Goal: Transaction & Acquisition: Purchase product/service

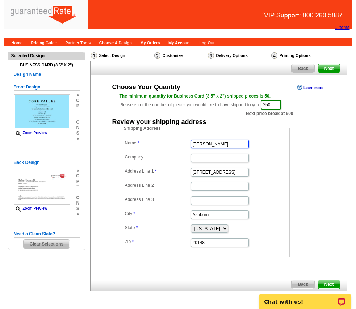
click at [222, 144] on input "Ron Tinschert" at bounding box center [220, 143] width 58 height 9
paste input "Szymanski"
type input "[PERSON_NAME]"
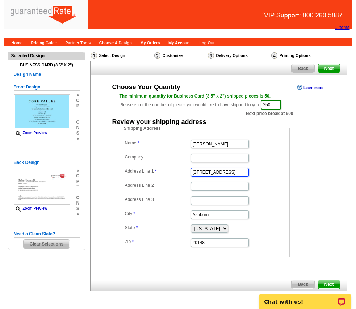
click at [211, 175] on input "42570 Angel Wing Way" at bounding box center [220, 172] width 58 height 9
paste input "[STREET_ADDRESS][PERSON_NAME]"
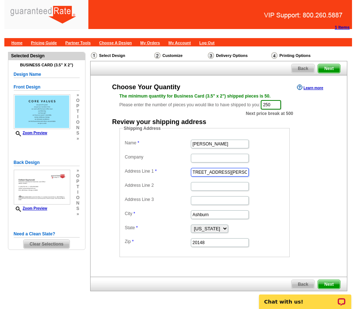
type input "[STREET_ADDRESS][PERSON_NAME]"
click at [207, 215] on input "Ashburn" at bounding box center [220, 214] width 58 height 9
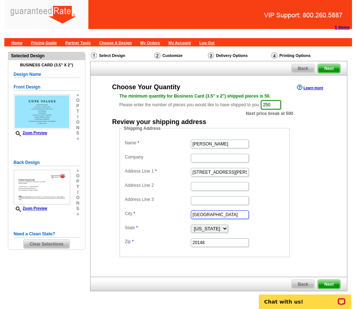
type input "Chicago"
select select "IL"
click at [221, 243] on input "20148" at bounding box center [220, 242] width 58 height 9
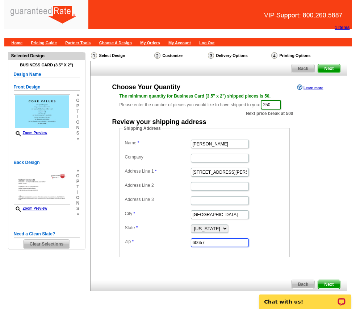
type input "60657"
click at [311, 168] on dd "Shipping Address Name Colleen Szymanski Company Address Line 1 606 W Cornelia A…" at bounding box center [215, 191] width 193 height 132
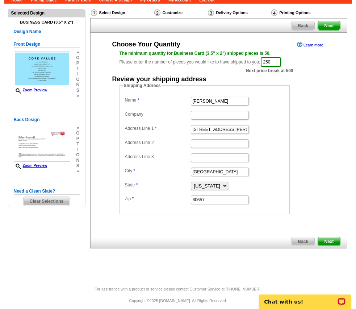
scroll to position [49, 0]
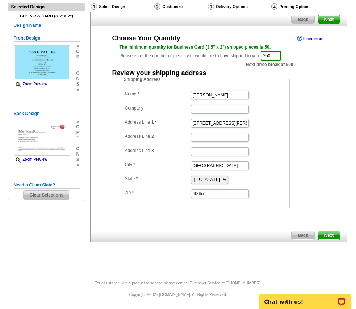
click at [331, 239] on span "Next" at bounding box center [329, 235] width 22 height 9
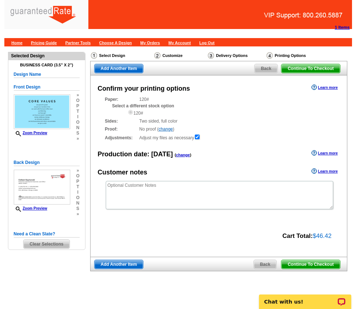
click at [295, 247] on div "Confirm your printing options Learn more Paper: 120# Select a different stock o…" at bounding box center [218, 165] width 257 height 181
click at [299, 259] on link "Continue To Checkout" at bounding box center [310, 263] width 59 height 9
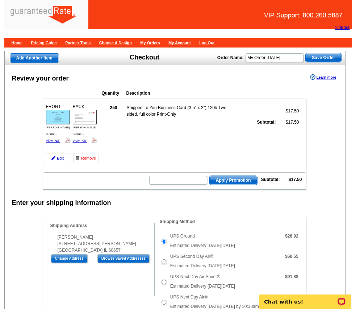
click at [19, 247] on div "Enter your shipping information Shipping Information Name Colleen Szymanski Com…" at bounding box center [175, 268] width 341 height 142
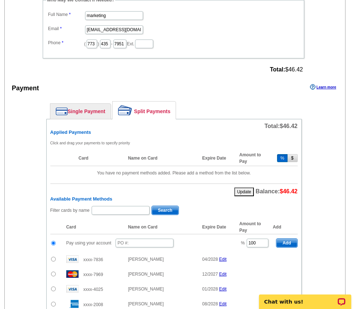
scroll to position [370, 0]
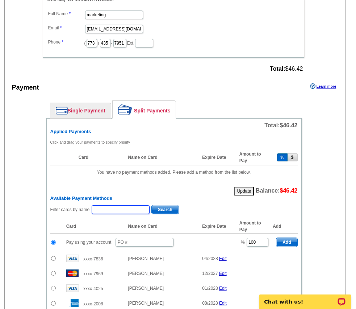
click at [108, 207] on input "text" at bounding box center [121, 209] width 58 height 9
click at [69, 108] on link "Single Payment" at bounding box center [80, 110] width 60 height 15
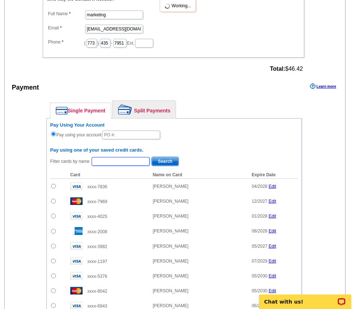
click at [131, 158] on input "text" at bounding box center [121, 161] width 58 height 9
click at [134, 128] on div "Pay Using Your Account Pay using your account" at bounding box center [173, 131] width 247 height 18
click at [134, 133] on input "text" at bounding box center [131, 134] width 58 height 9
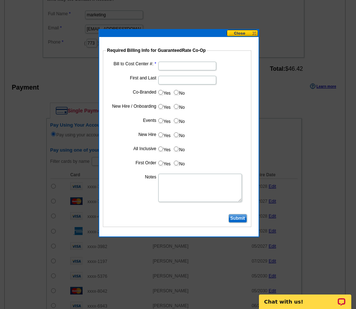
type input "1007_0521_JF"
click at [177, 81] on input "First and Last" at bounding box center [187, 80] width 58 height 9
paste input "[PERSON_NAME]"
type input "[PERSON_NAME]"
click at [182, 66] on input "Bill to Cost Center #:" at bounding box center [187, 66] width 58 height 9
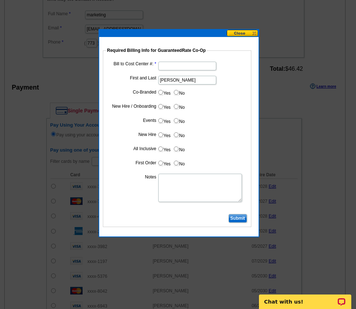
scroll to position [0, 0]
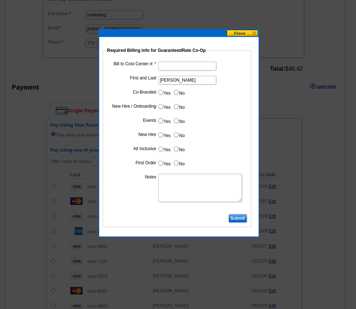
click at [180, 67] on input "Bill to Cost Center #:" at bounding box center [187, 66] width 58 height 9
type input "11056"
click at [123, 201] on dd at bounding box center [176, 188] width 141 height 30
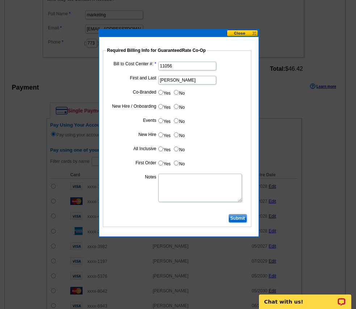
click at [237, 218] on input "Submit" at bounding box center [237, 218] width 18 height 9
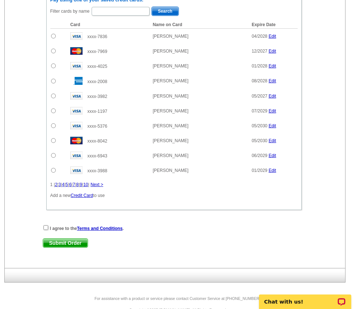
scroll to position [536, 0]
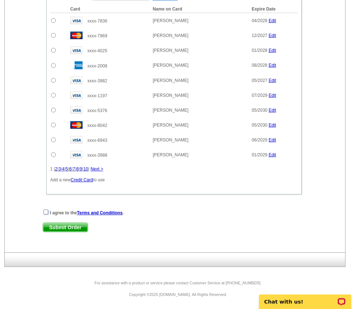
click at [47, 209] on input "checkbox" at bounding box center [45, 211] width 5 height 5
checkbox input "true"
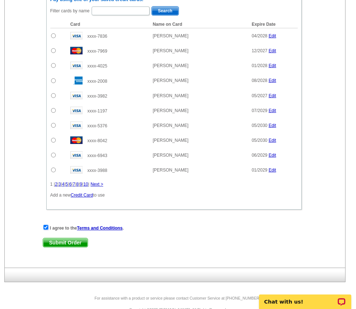
scroll to position [523, 0]
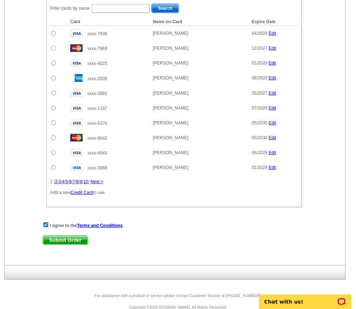
click at [58, 238] on span "Submit Order" at bounding box center [65, 239] width 45 height 9
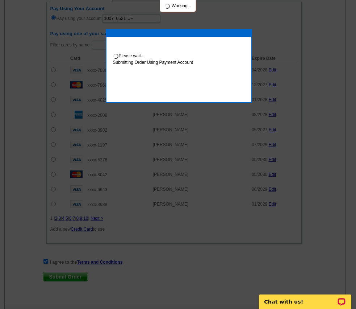
scroll to position [559, 0]
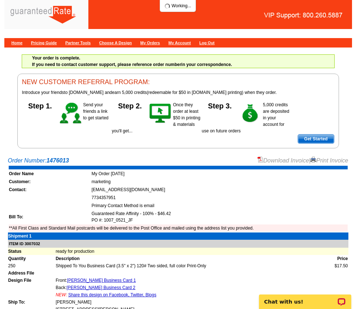
click at [282, 157] on link "Download Invoice" at bounding box center [282, 160] width 51 height 6
